Goal: Information Seeking & Learning: Learn about a topic

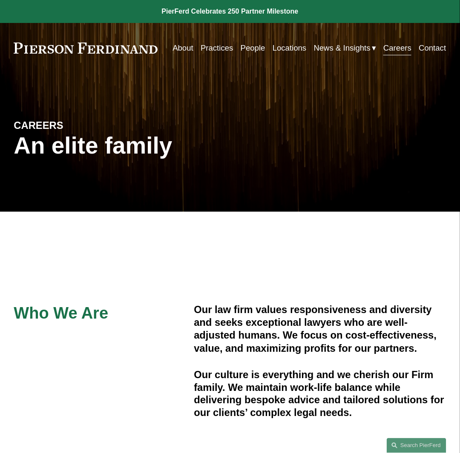
drag, startPoint x: 331, startPoint y: 62, endPoint x: 315, endPoint y: 90, distance: 32.2
click at [331, 56] on nav "About Practices People Locations News & Insights News Insights Blogs Careers Co…" at bounding box center [308, 48] width 273 height 16
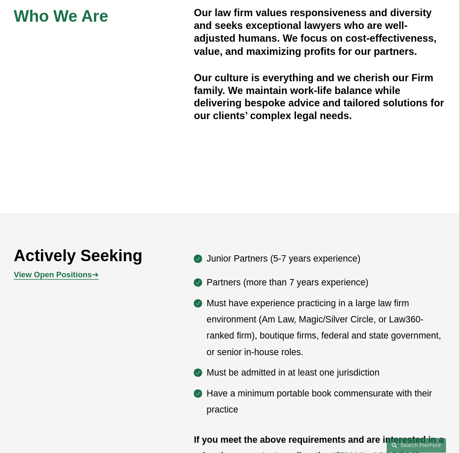
scroll to position [425, 0]
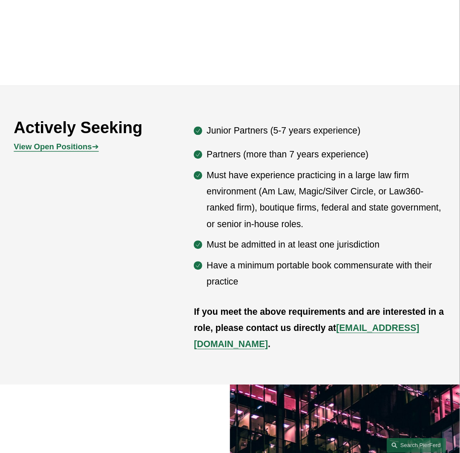
click at [88, 151] on strong "View Open Positions" at bounding box center [53, 146] width 78 height 9
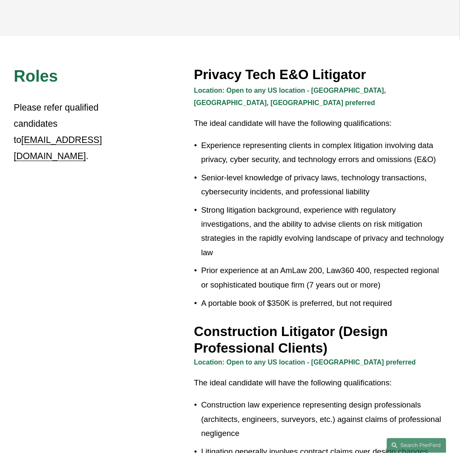
scroll to position [170, 0]
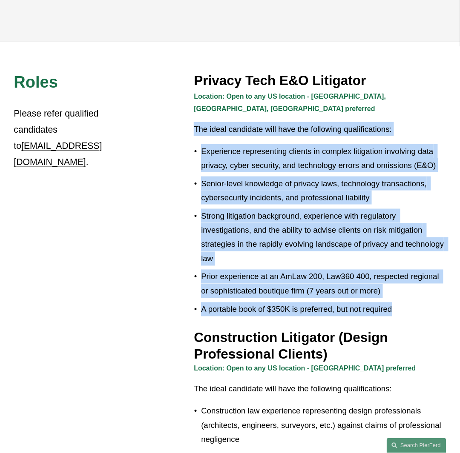
drag, startPoint x: 400, startPoint y: 303, endPoint x: 188, endPoint y: 123, distance: 278.0
